Goal: Transaction & Acquisition: Purchase product/service

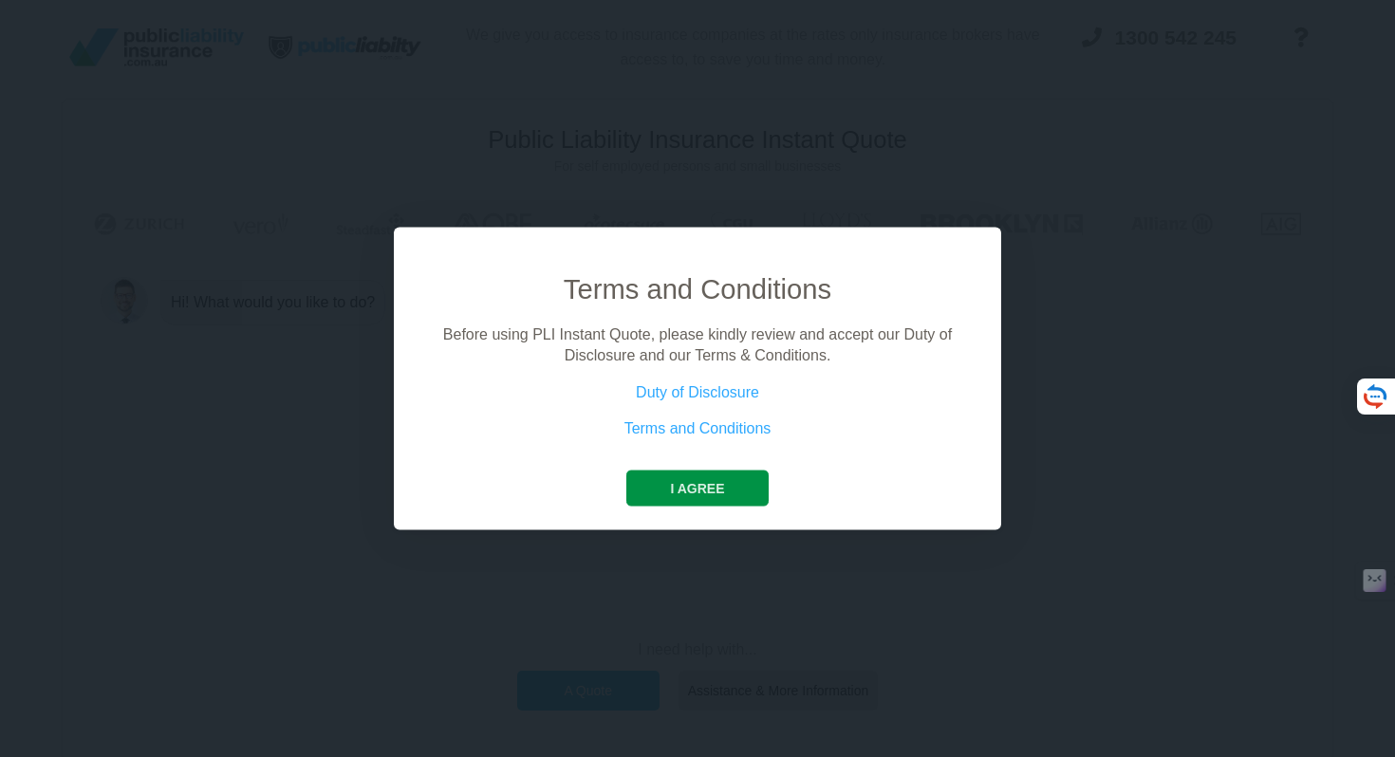
click at [658, 494] on button "I agree" at bounding box center [696, 488] width 141 height 36
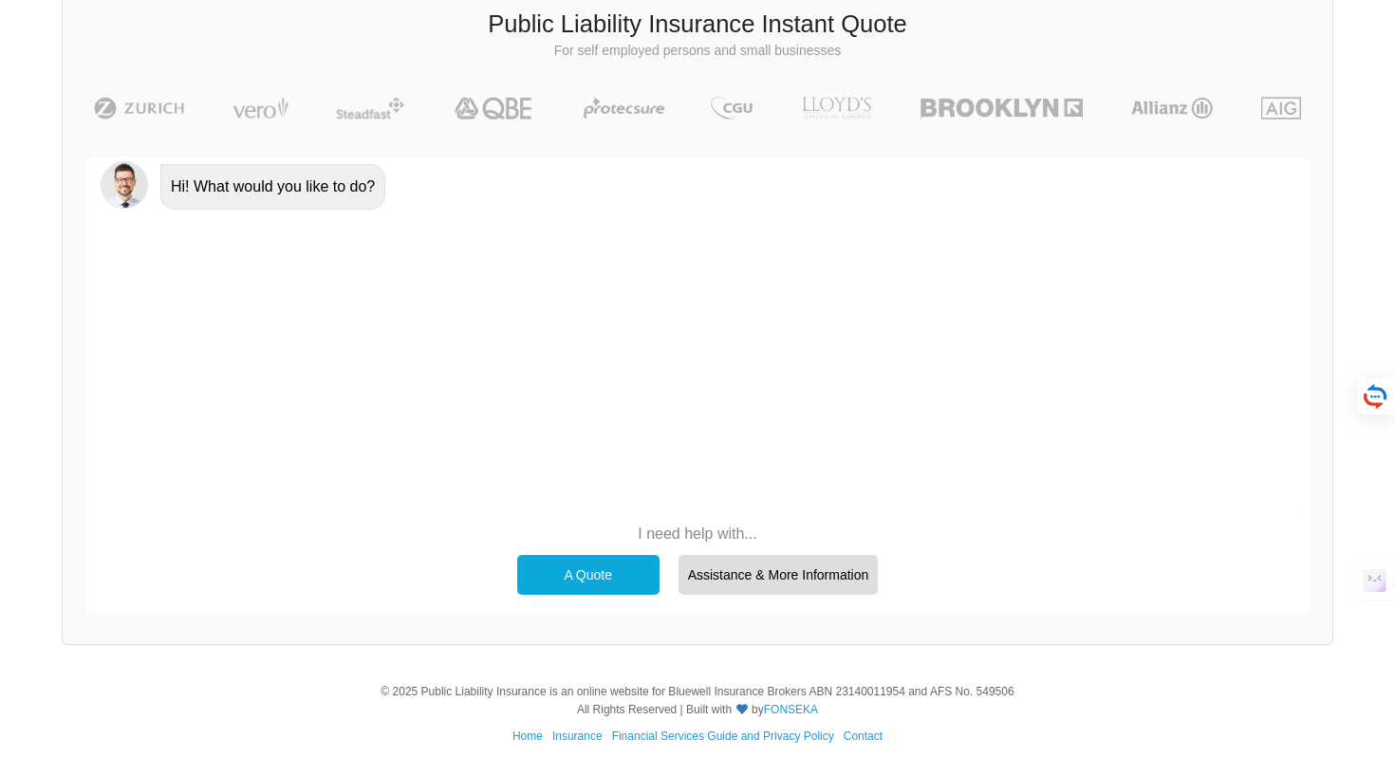
scroll to position [117, 0]
click at [611, 576] on div "A Quote" at bounding box center [588, 574] width 142 height 40
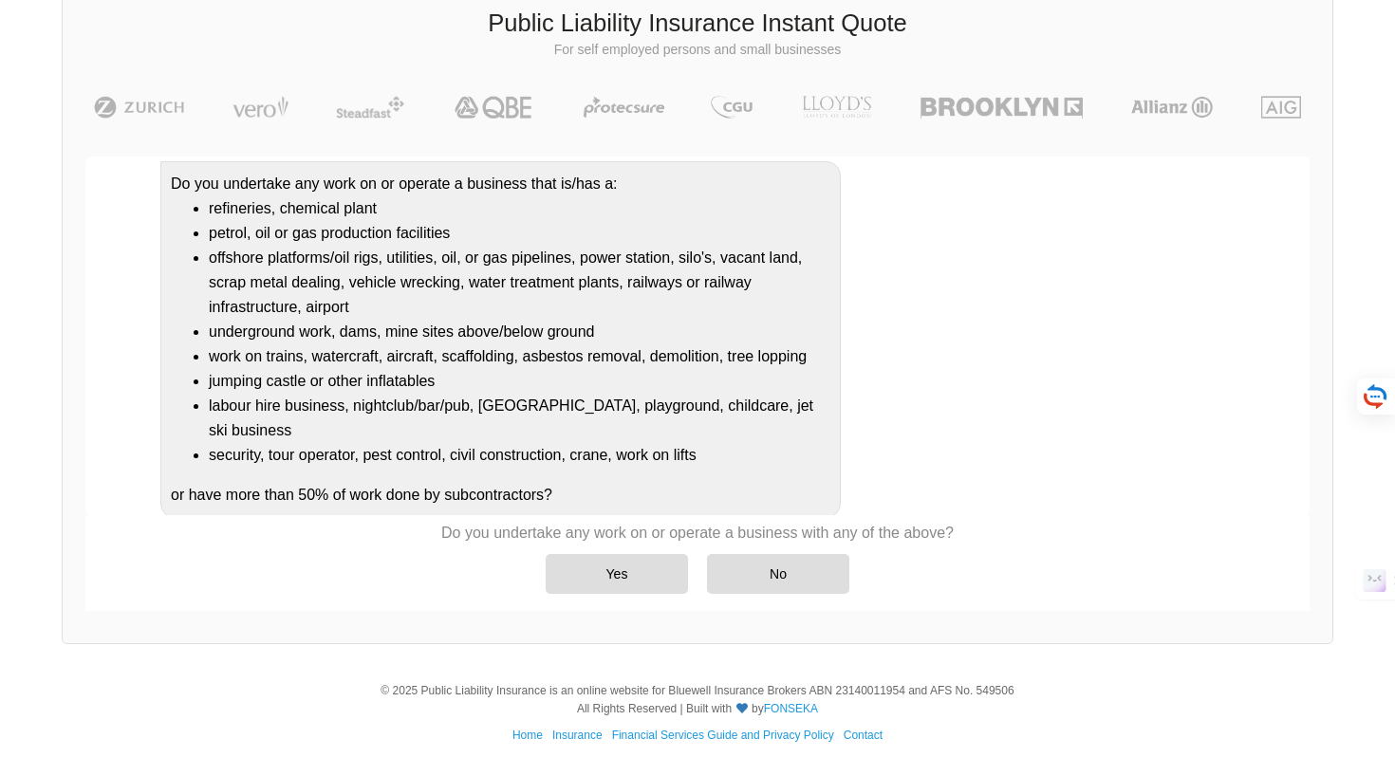
scroll to position [191, 0]
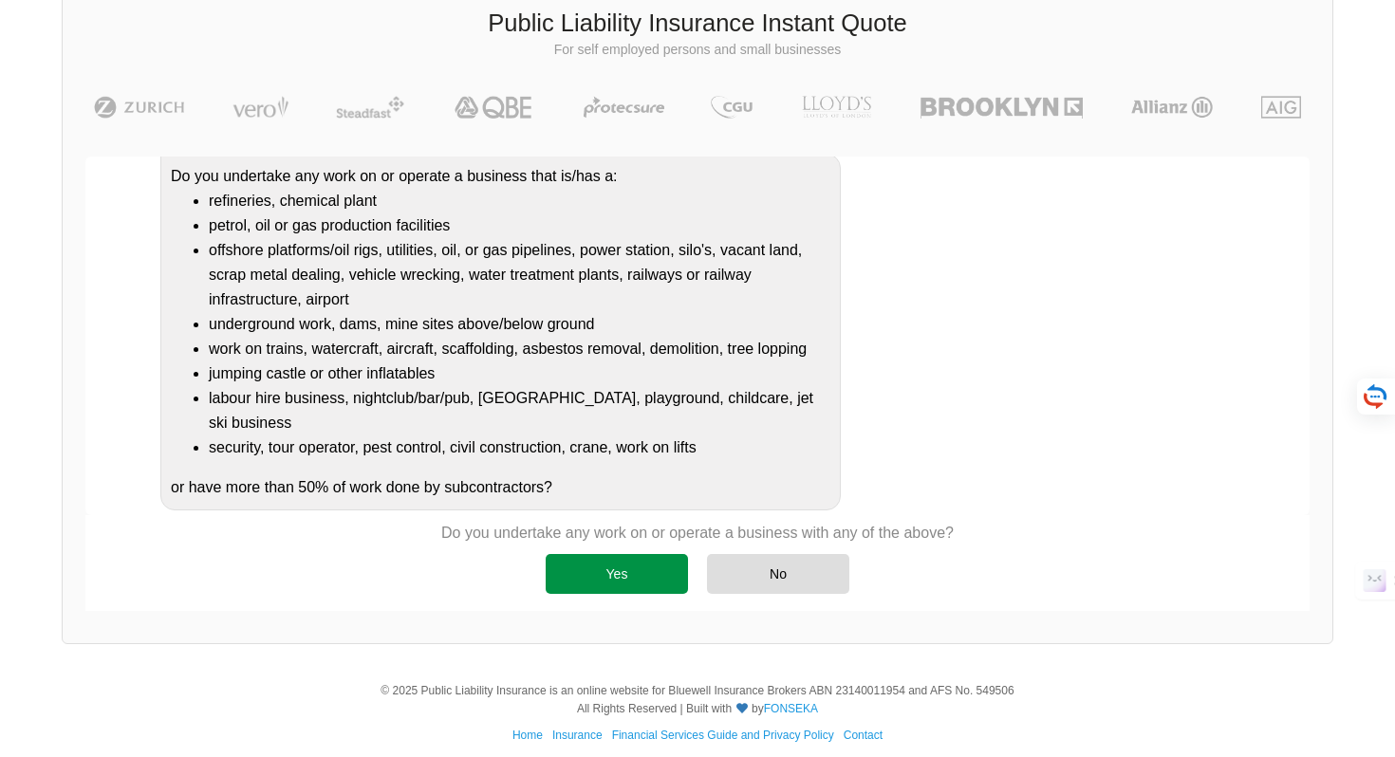
click at [647, 577] on div "Yes" at bounding box center [617, 574] width 142 height 40
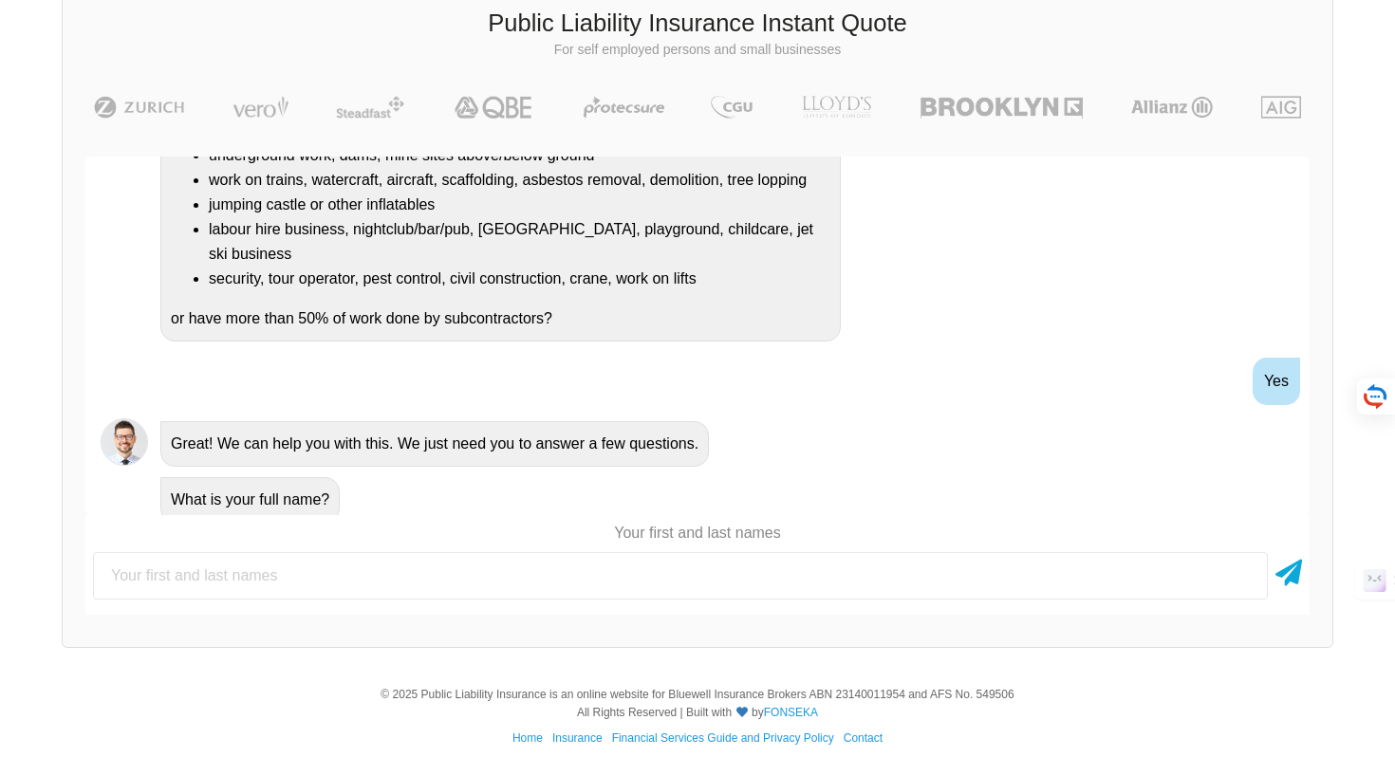
scroll to position [372, 0]
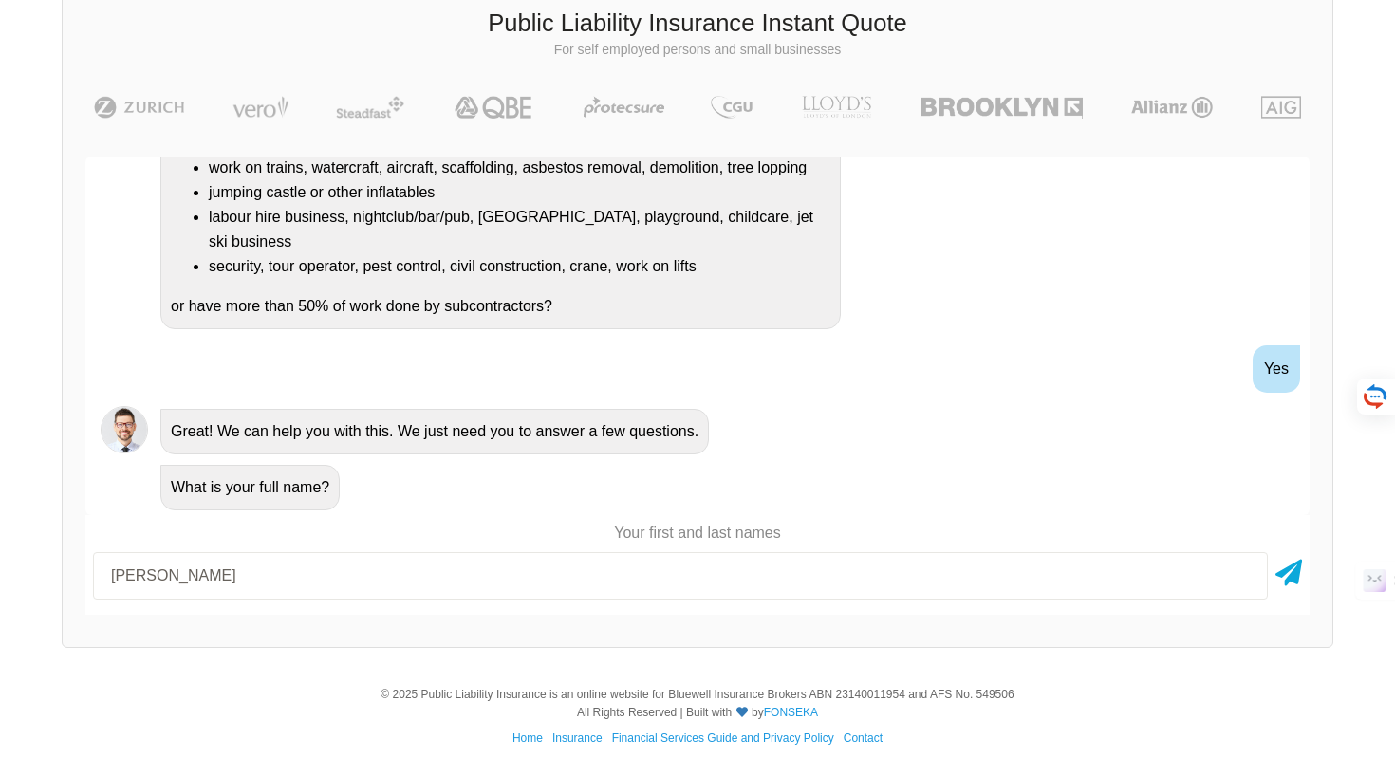
type input "[PERSON_NAME]"
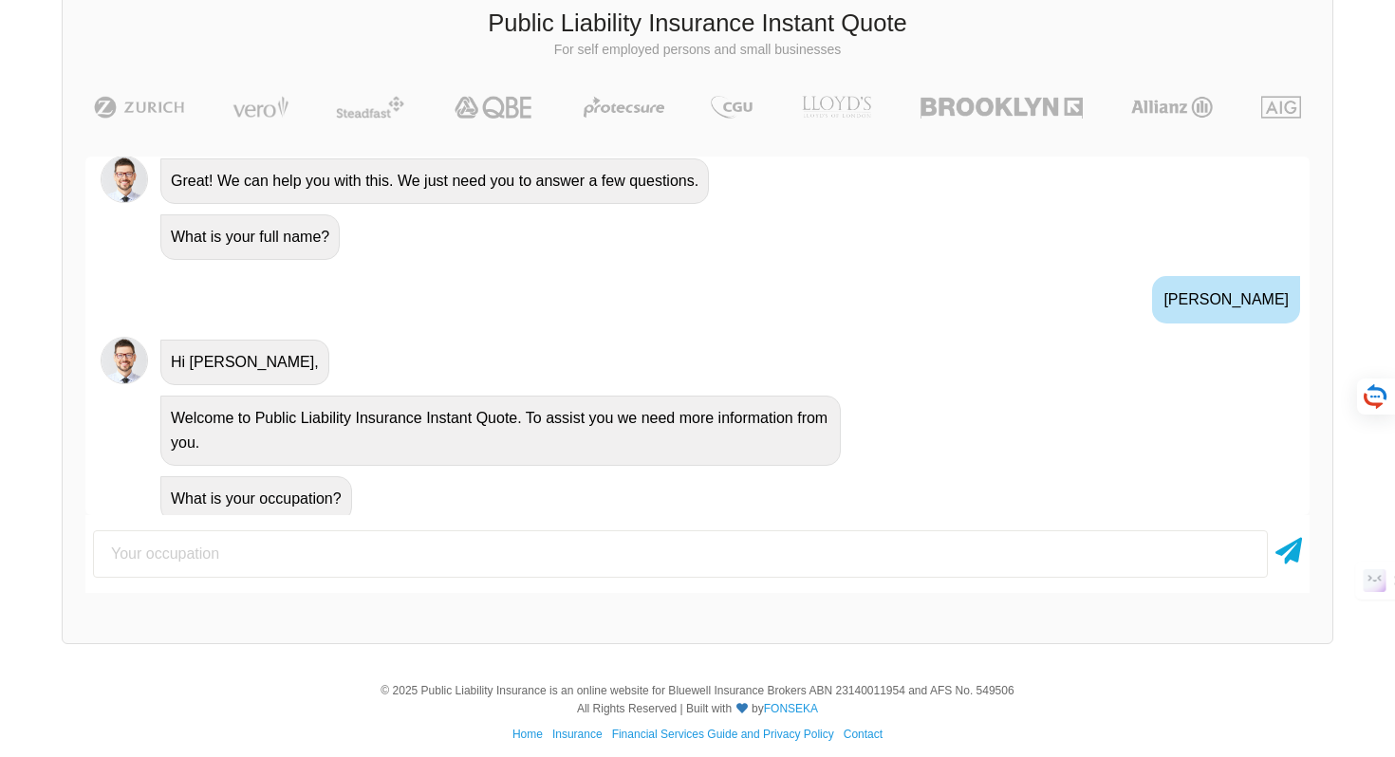
scroll to position [634, 0]
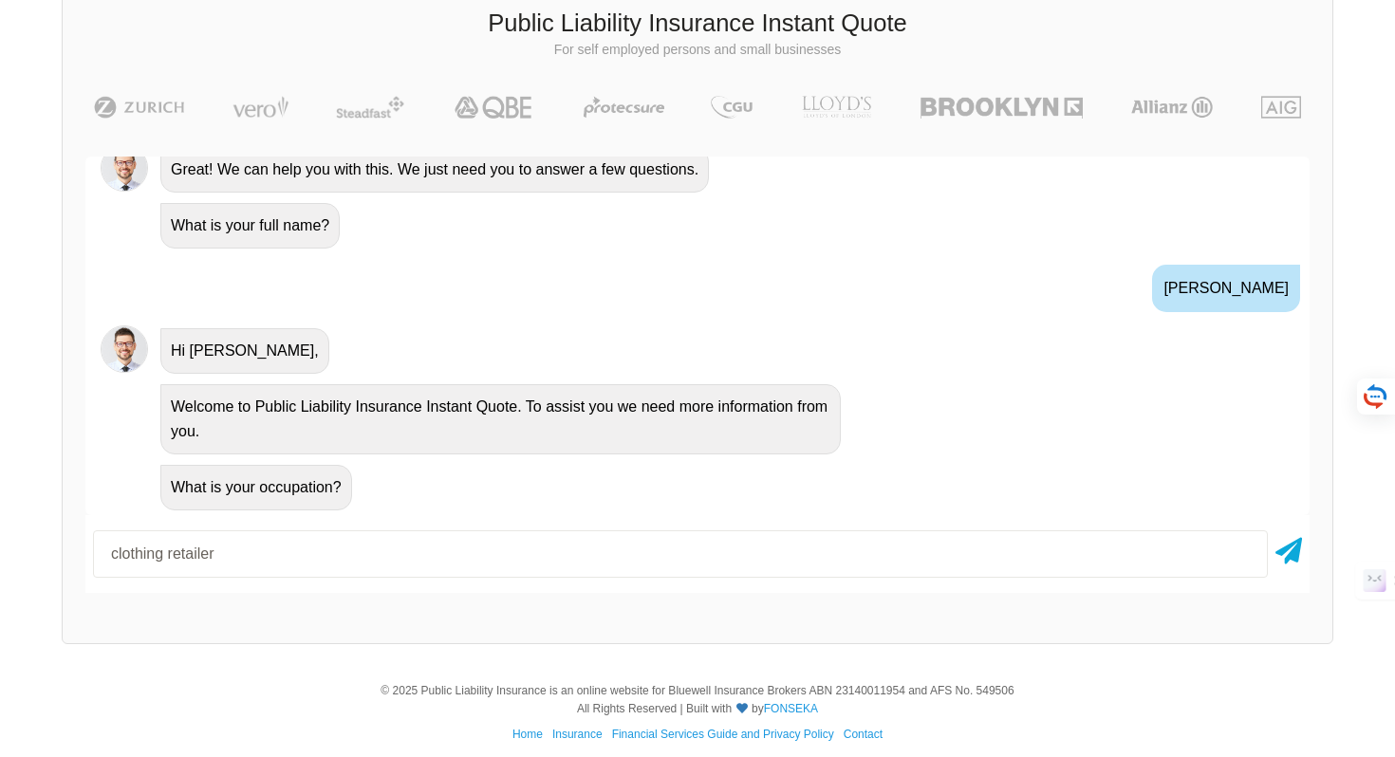
type input "clothing retailer"
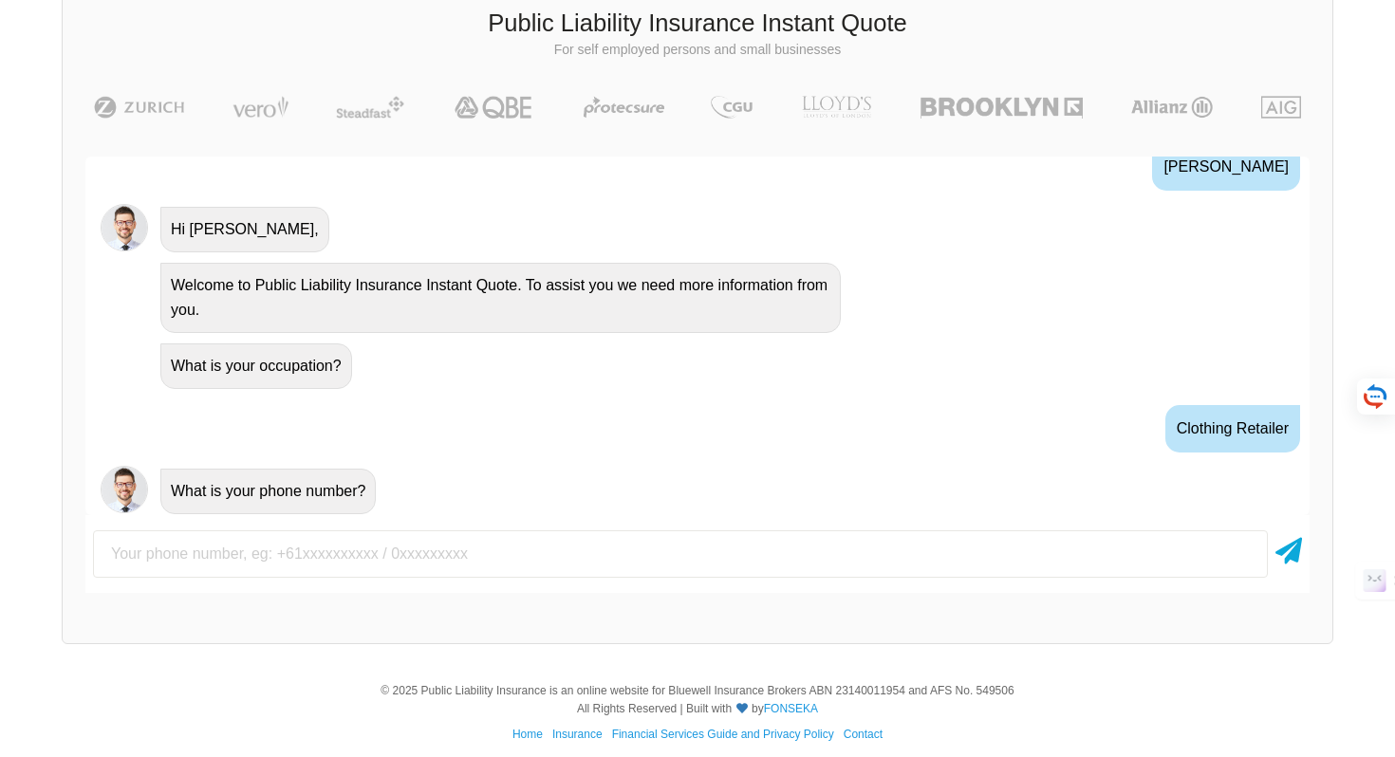
scroll to position [759, 0]
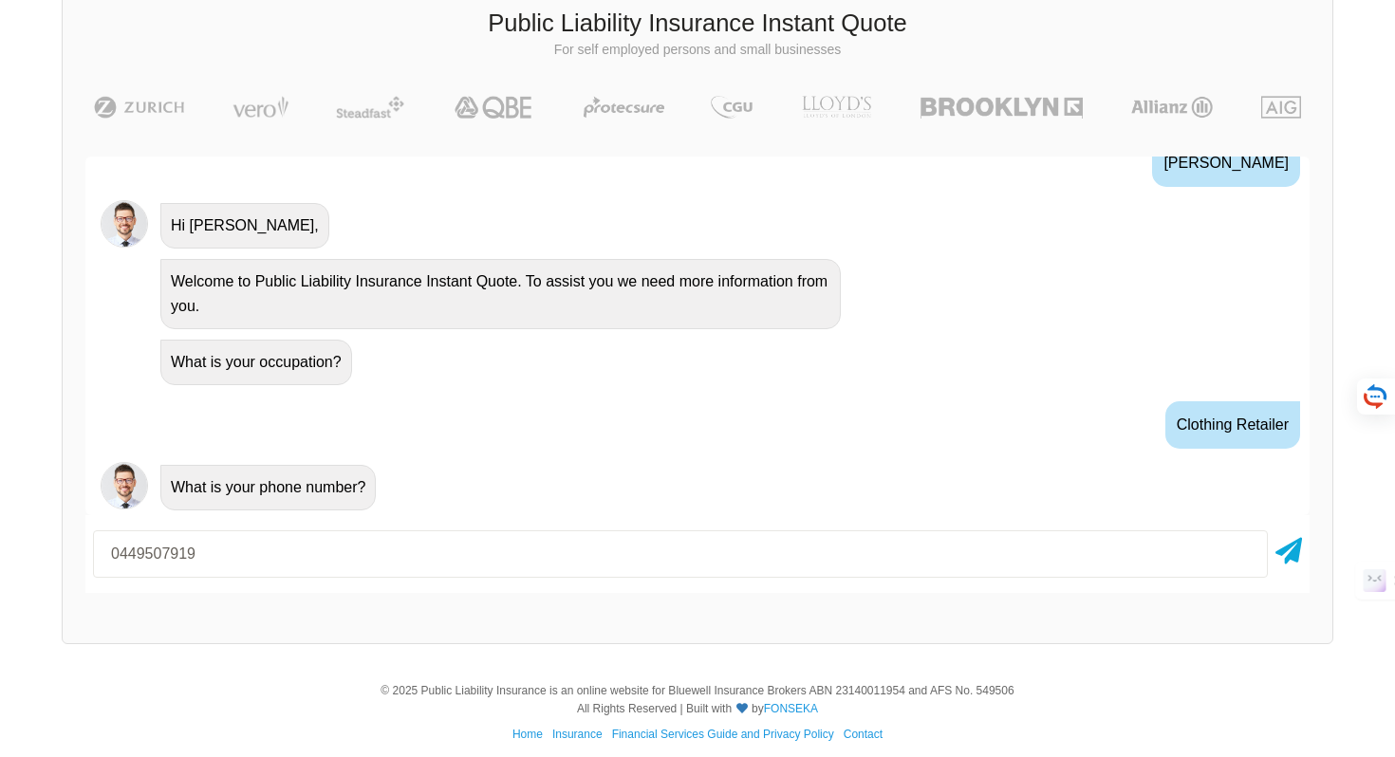
type input "0449507919"
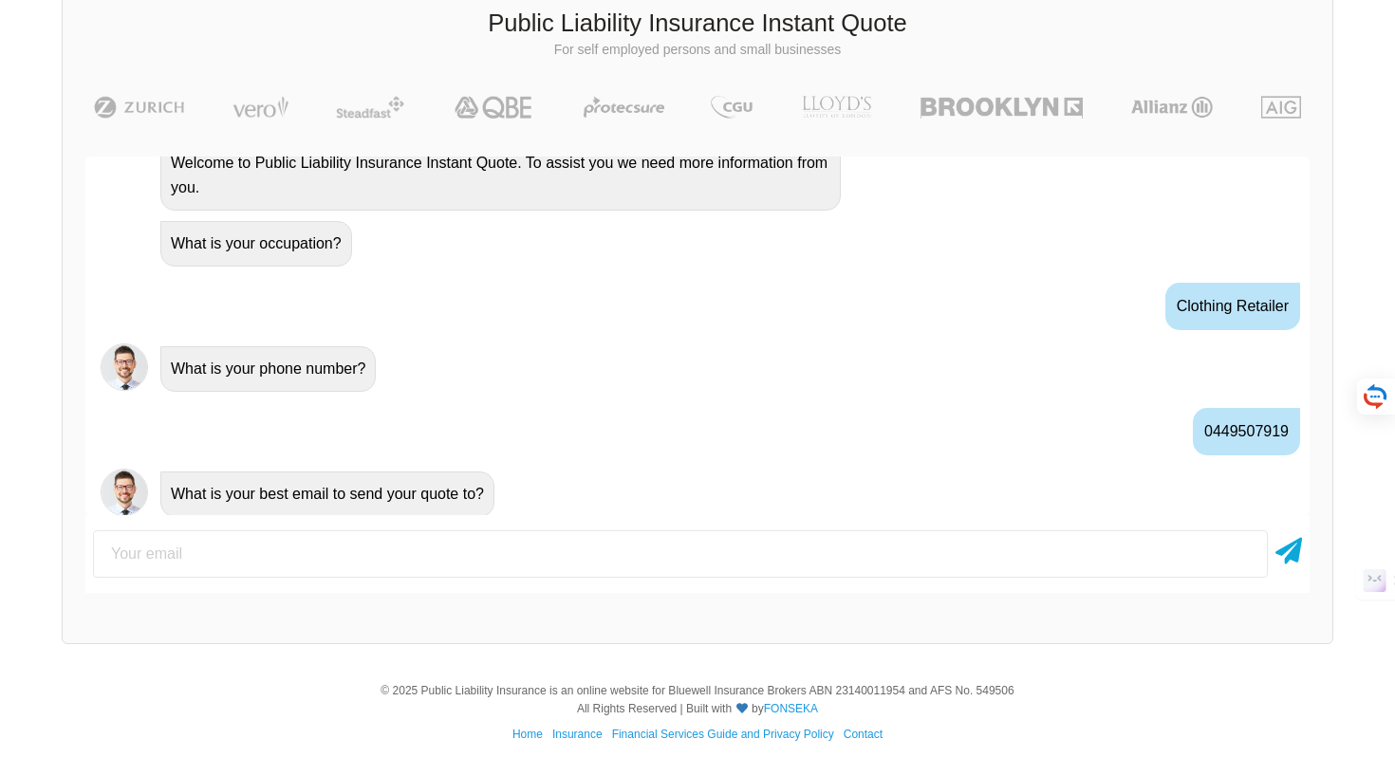
scroll to position [884, 0]
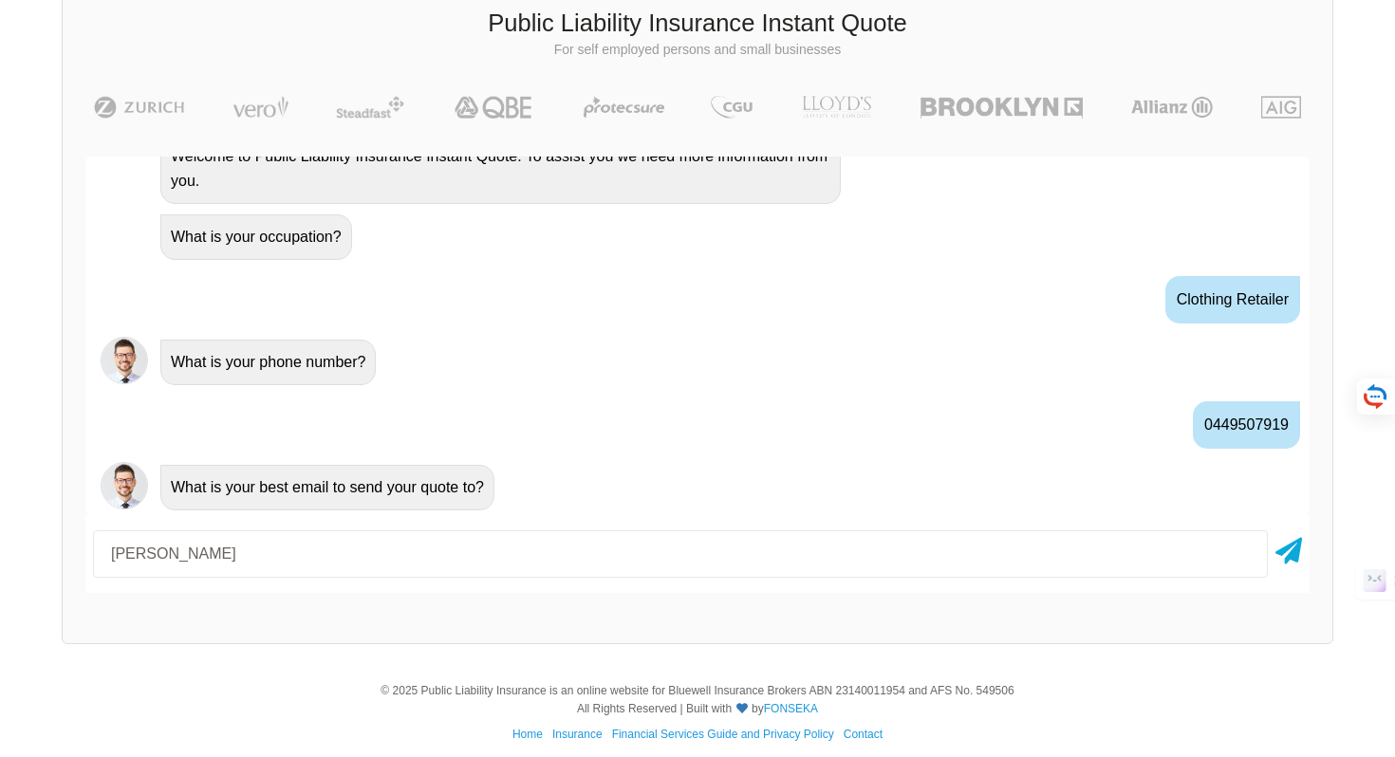
type input "[EMAIL_ADDRESS][DOMAIN_NAME]"
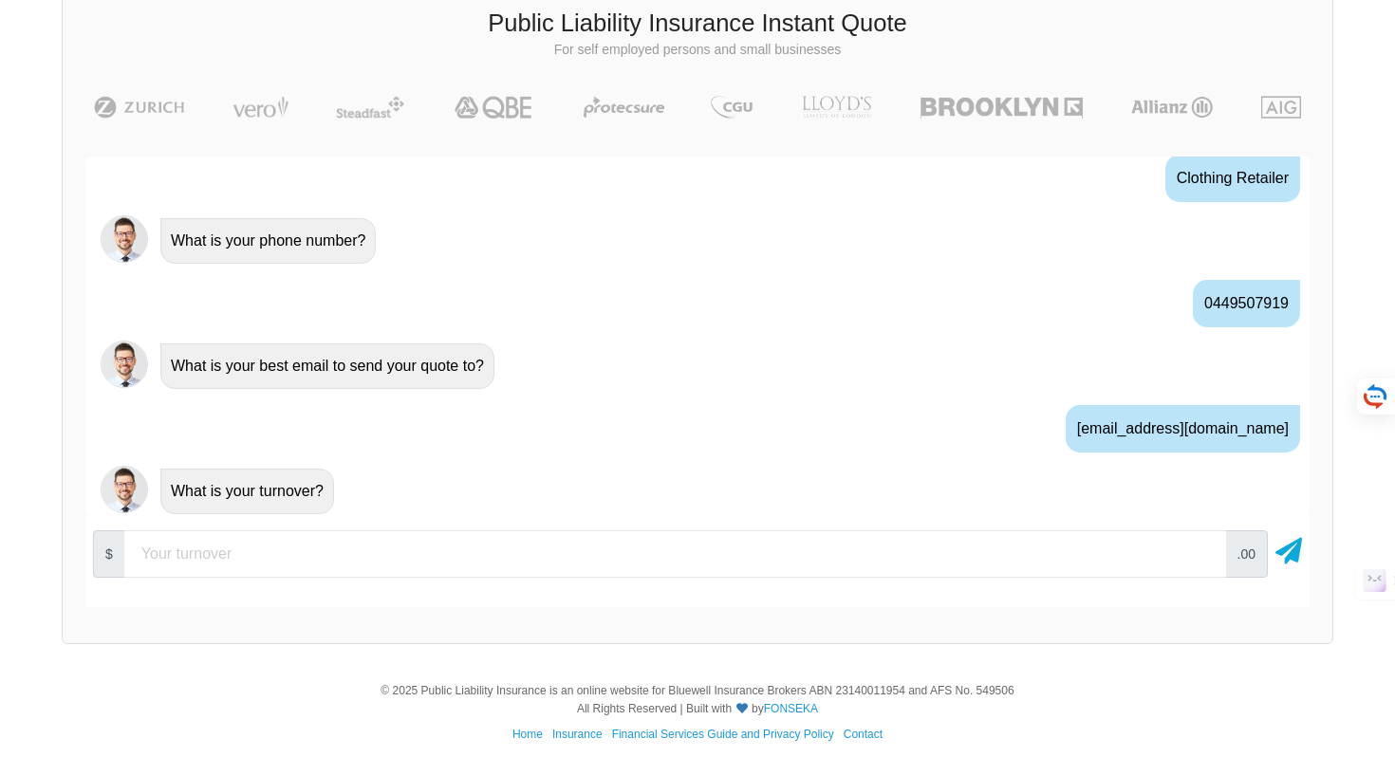
scroll to position [1010, 0]
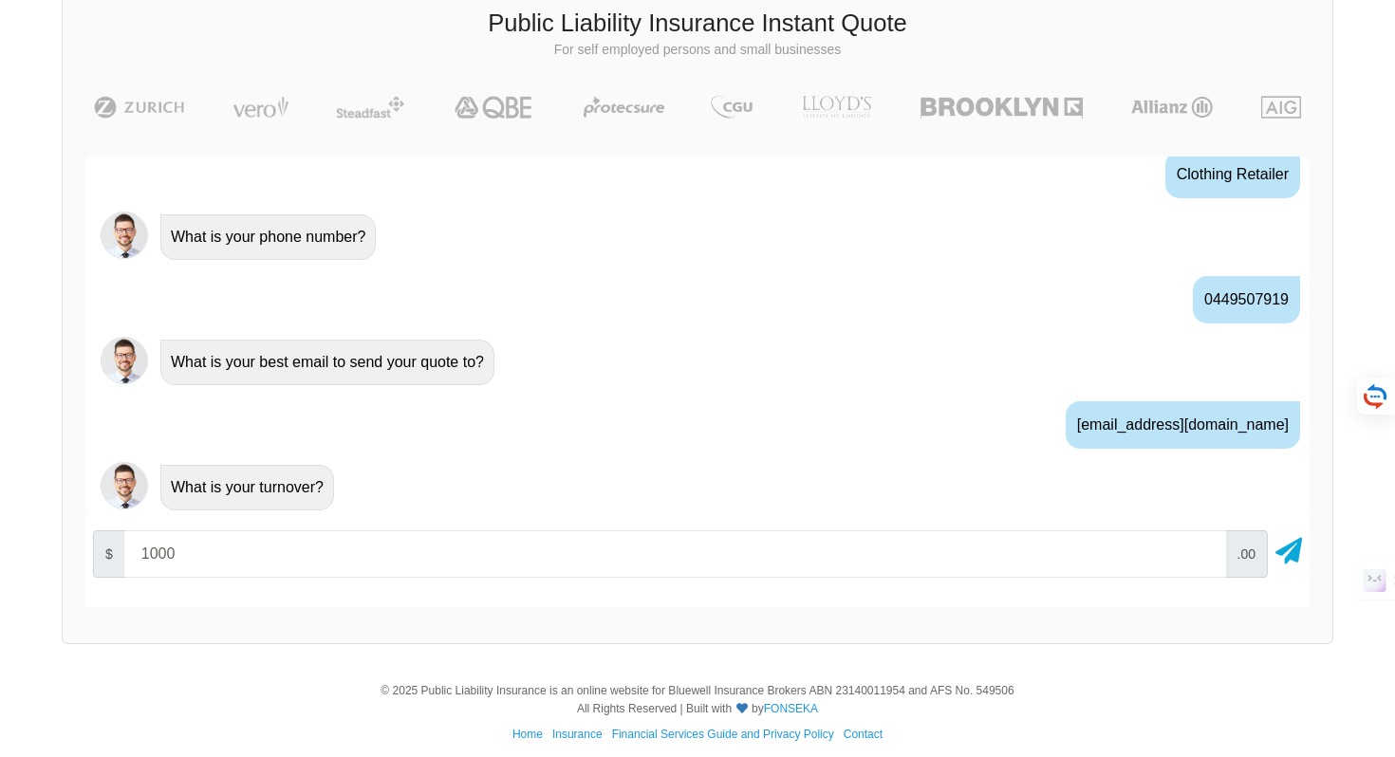
type input "1000"
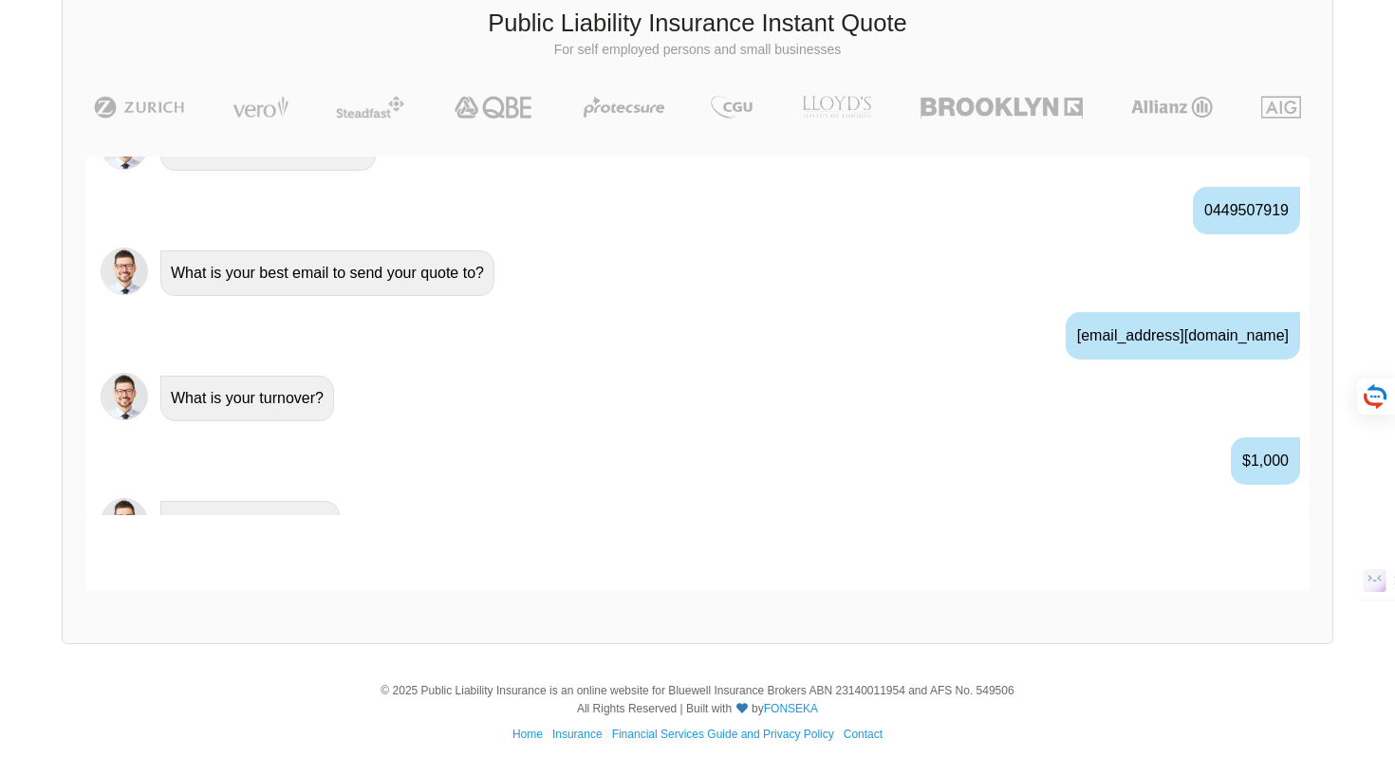
scroll to position [1135, 0]
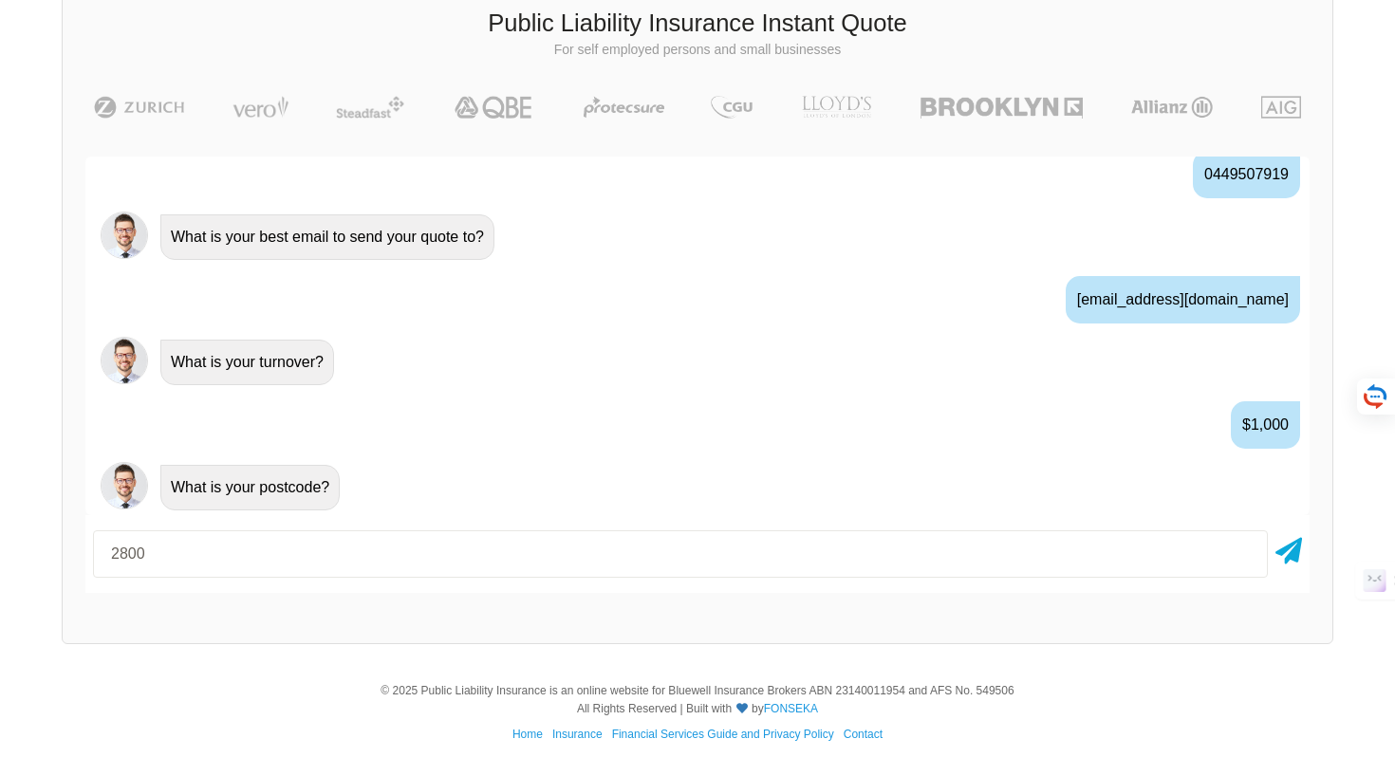
type input "2800"
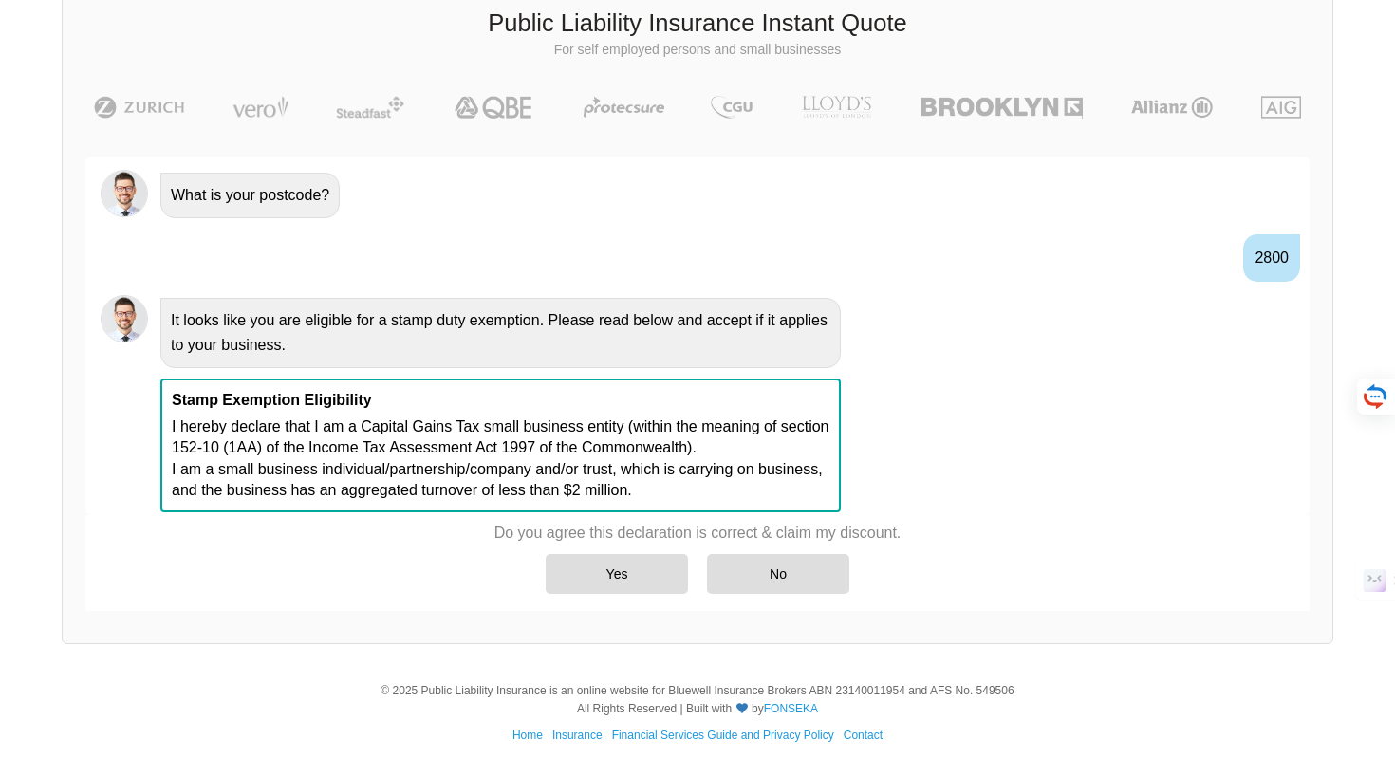
scroll to position [1429, 0]
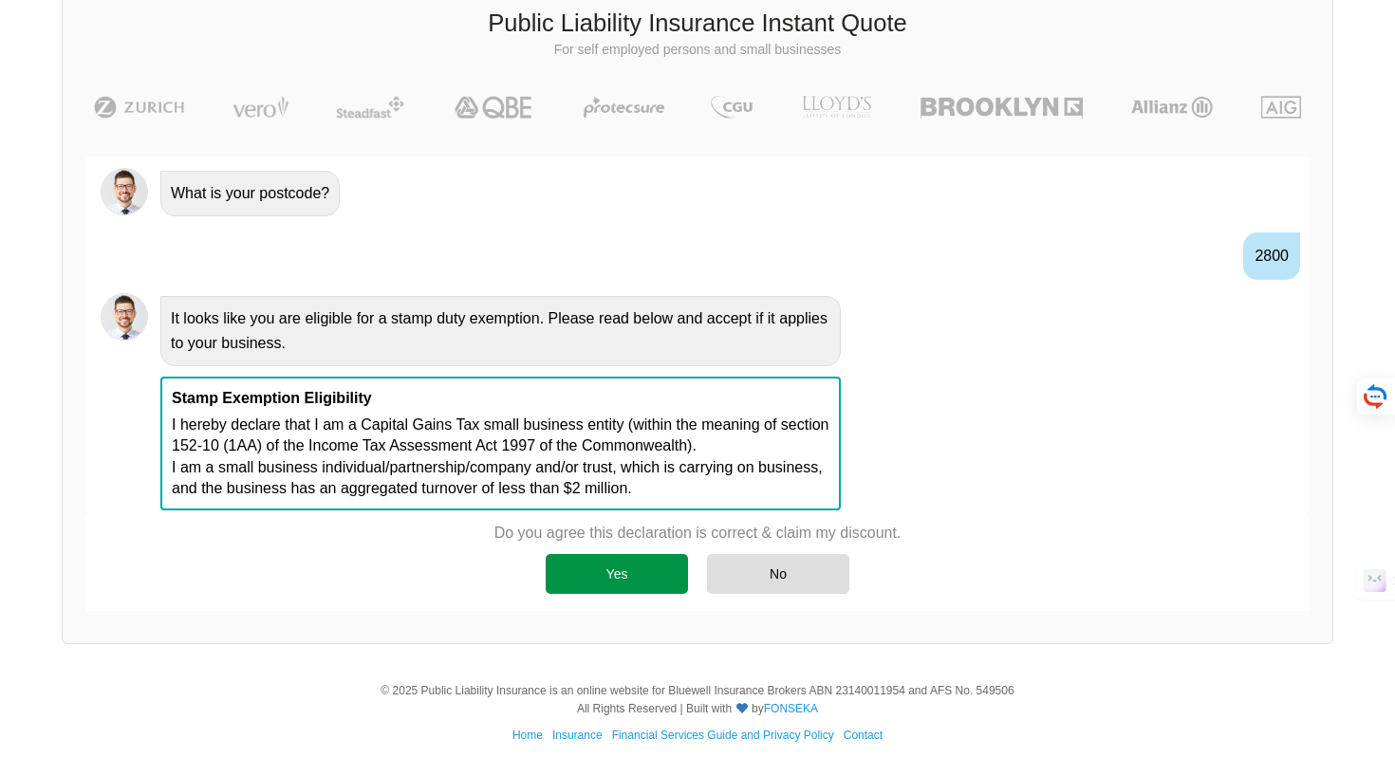
click at [617, 568] on div "Yes" at bounding box center [617, 574] width 142 height 40
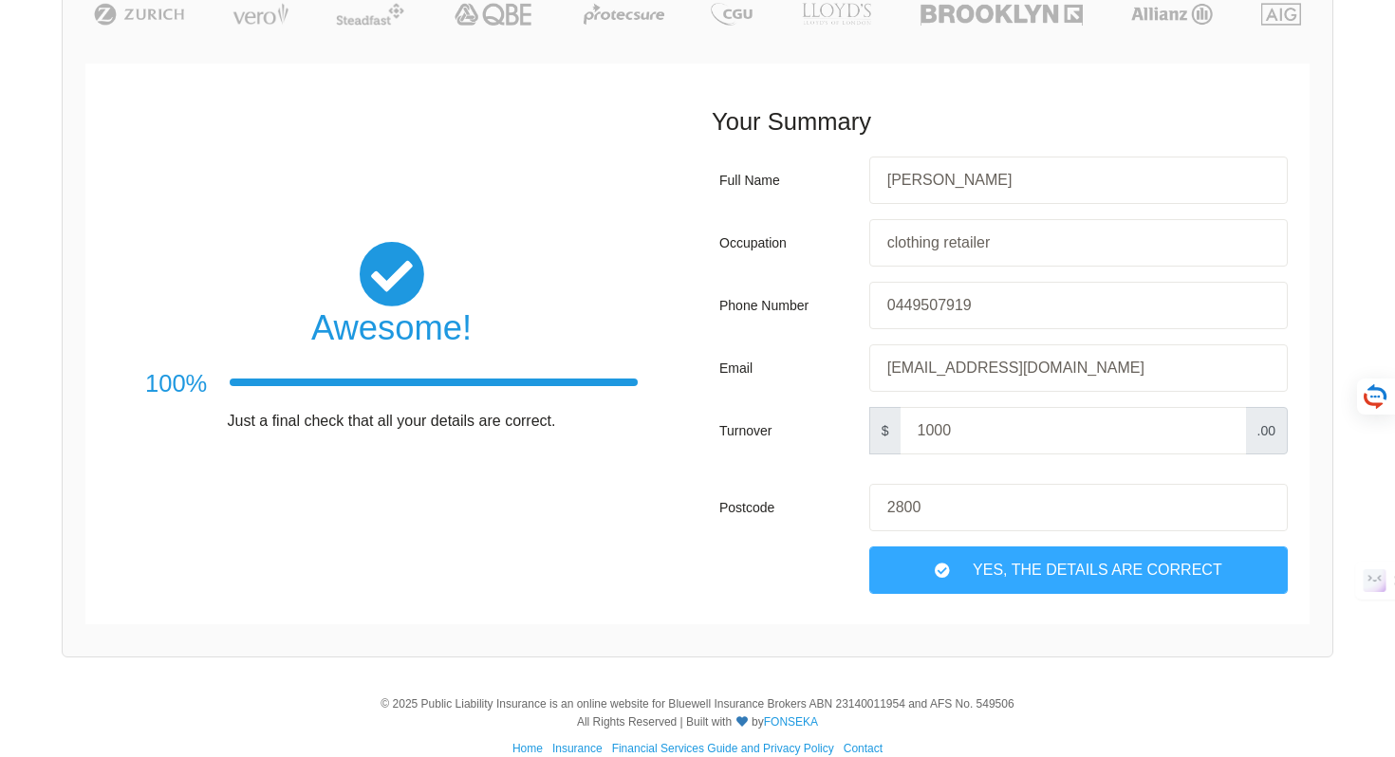
scroll to position [237, 0]
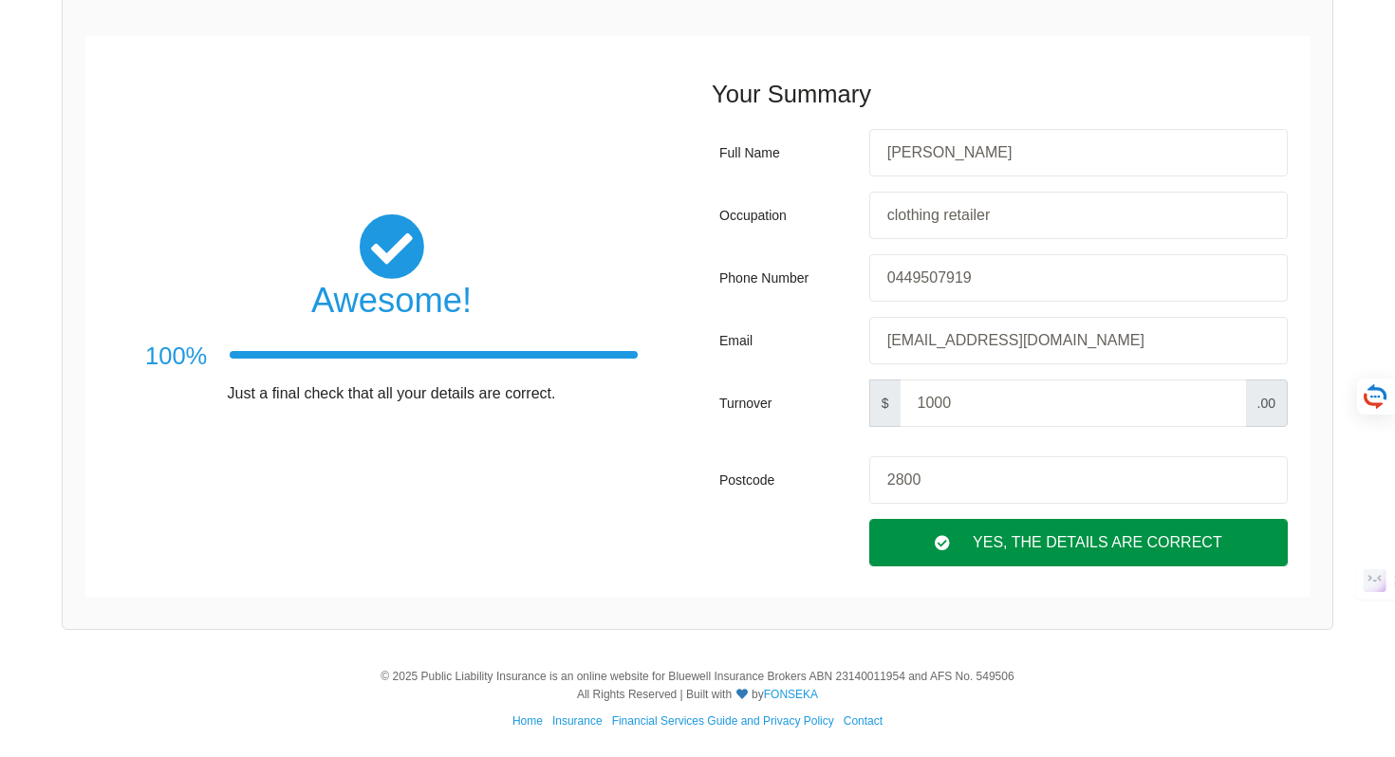
click at [968, 548] on div "Yes, The Details are correct" at bounding box center [1078, 542] width 418 height 47
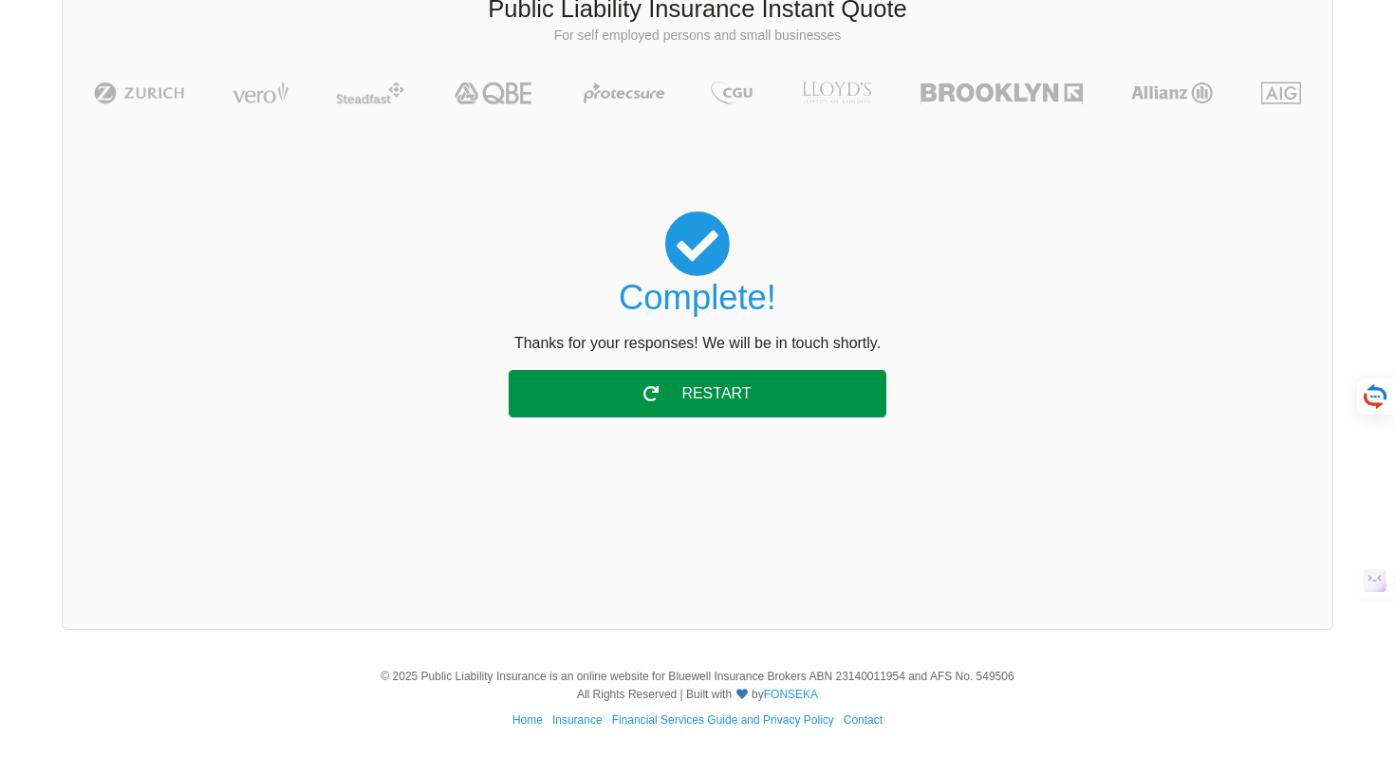
scroll to position [130, 0]
